Goal: Task Accomplishment & Management: Manage account settings

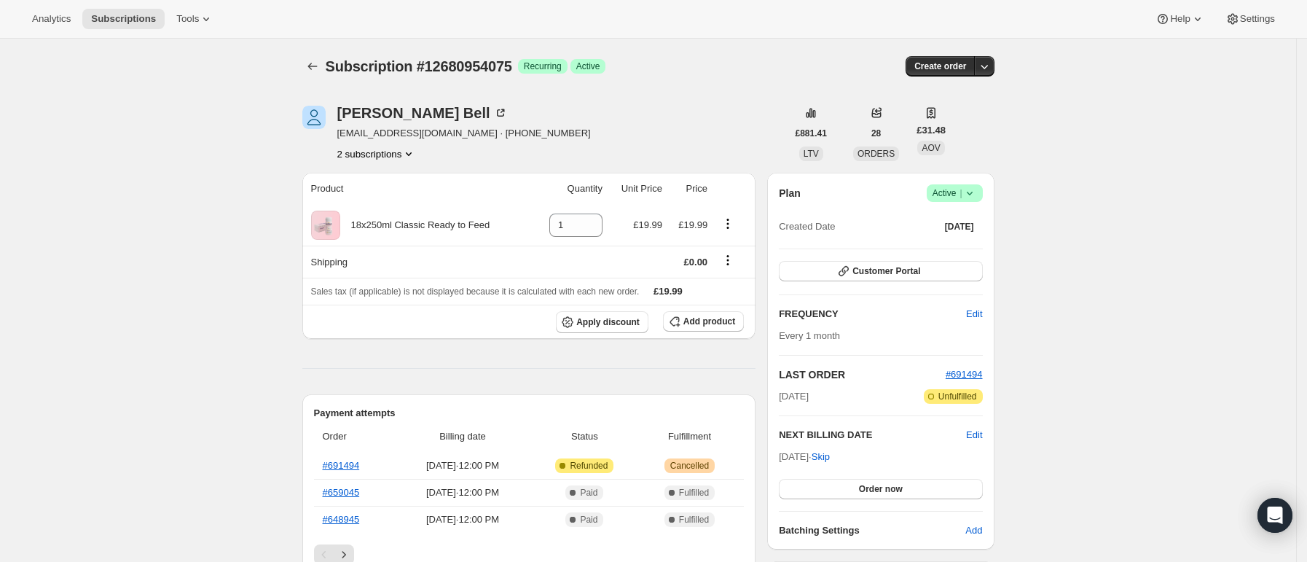
click at [398, 155] on button "2 subscriptions" at bounding box center [376, 153] width 79 height 15
click at [380, 181] on span "10544578779" at bounding box center [361, 181] width 58 height 11
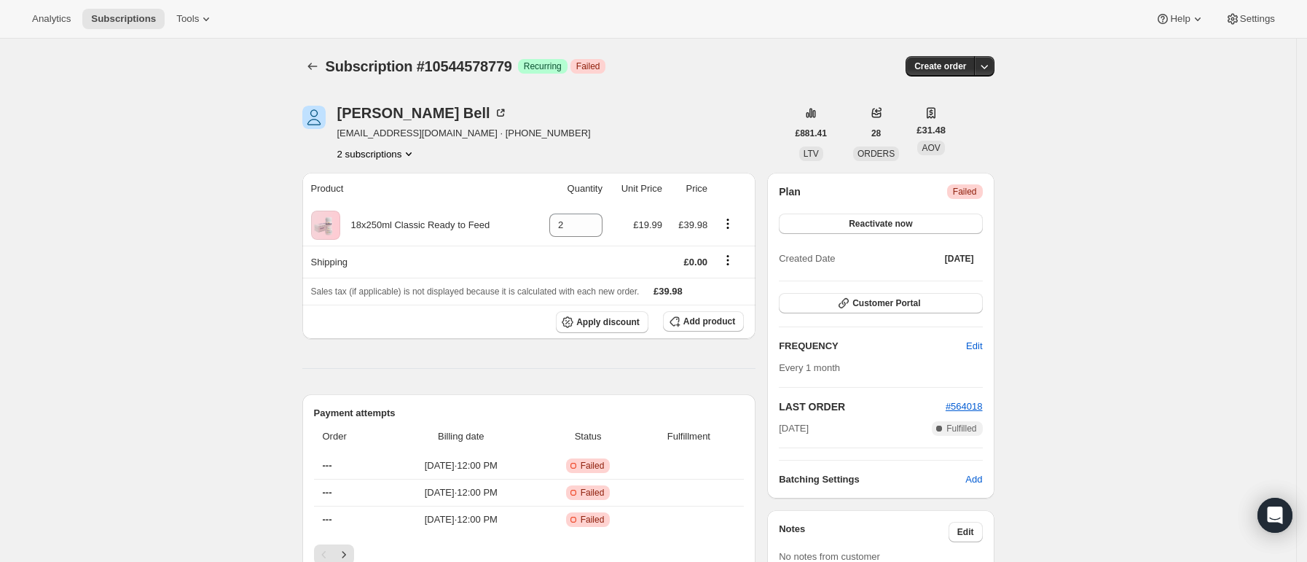
click at [396, 160] on button "2 subscriptions" at bounding box center [376, 153] width 79 height 15
click at [399, 199] on span "12680954075" at bounding box center [382, 206] width 101 height 15
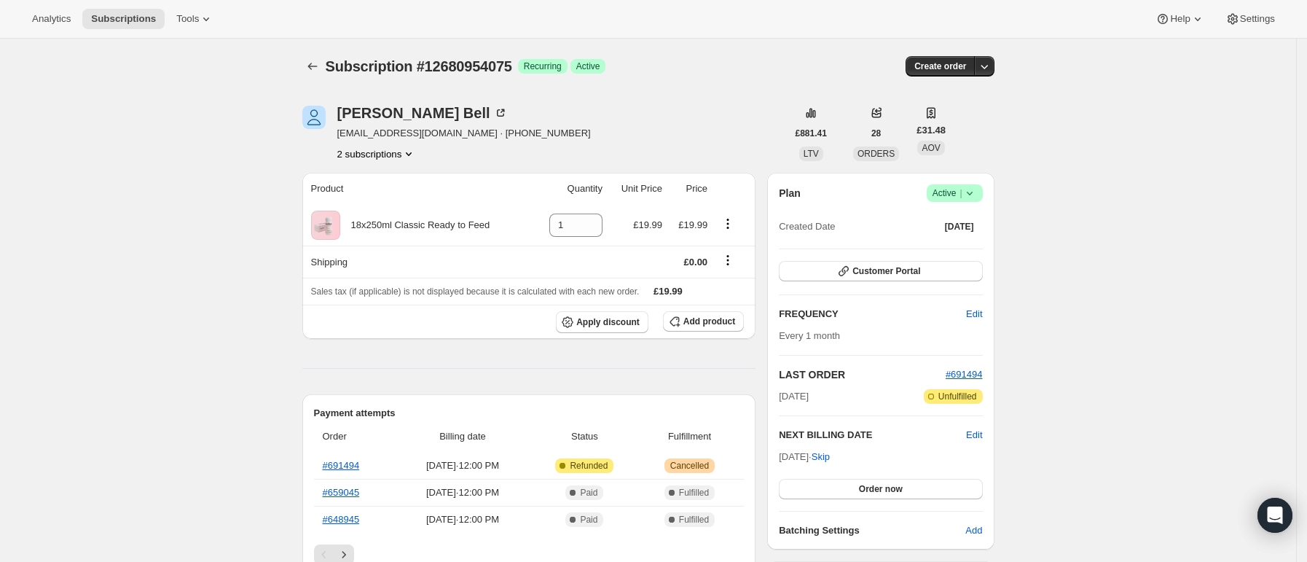
click at [972, 193] on icon at bounding box center [969, 194] width 6 height 4
click at [987, 245] on span "Cancel subscription" at bounding box center [961, 246] width 82 height 11
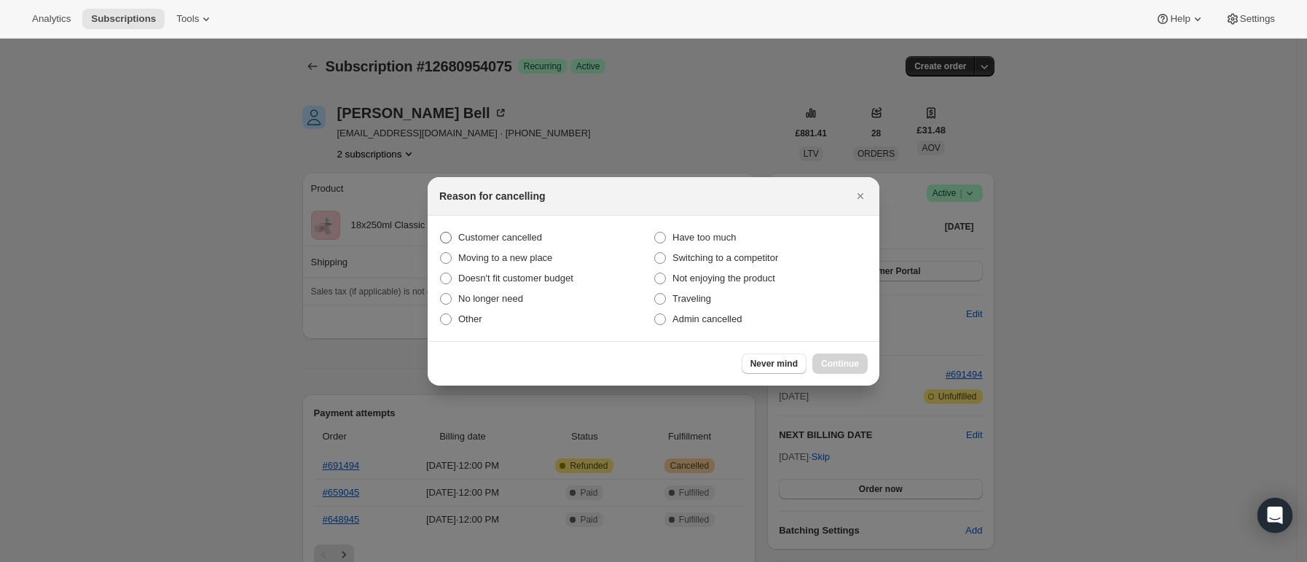
click at [528, 232] on span "Customer cancelled" at bounding box center [500, 237] width 84 height 11
click at [441, 232] on input "Customer cancelled" at bounding box center [440, 232] width 1 height 1
radio input "true"
click at [844, 356] on button "Continue" at bounding box center [839, 363] width 55 height 20
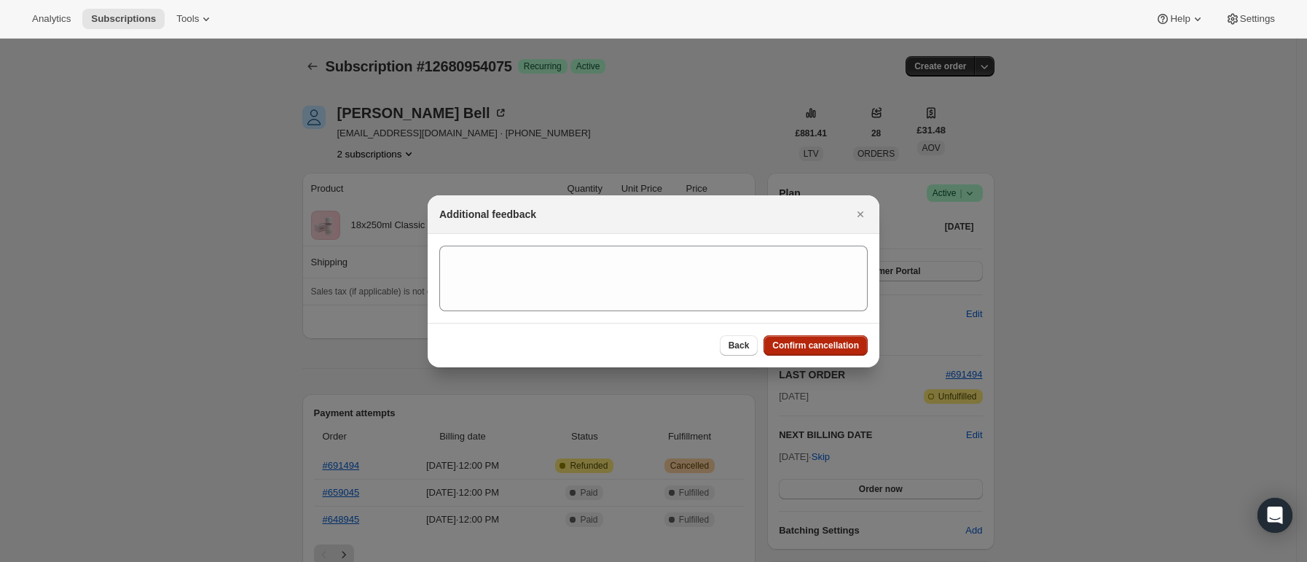
click at [813, 340] on span "Confirm cancellation" at bounding box center [815, 346] width 87 height 12
